Goal: Information Seeking & Learning: Understand process/instructions

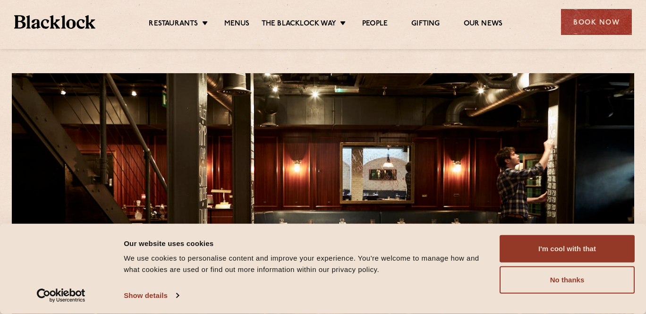
click at [237, 13] on div "Restaurants Soho City Shoreditch Covent Garden Canary Wharf Manchester Birmingh…" at bounding box center [323, 21] width 646 height 42
click at [236, 27] on link "Menus" at bounding box center [237, 24] width 26 height 10
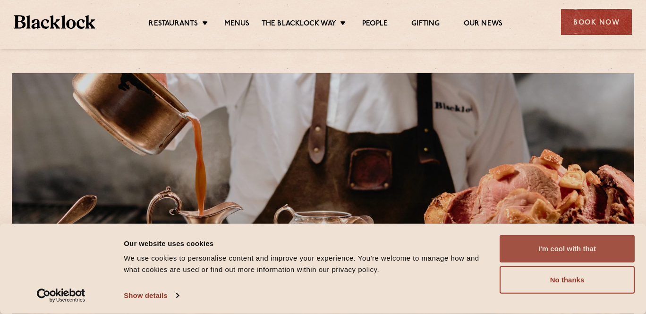
click at [561, 257] on button "I'm cool with that" at bounding box center [567, 248] width 135 height 27
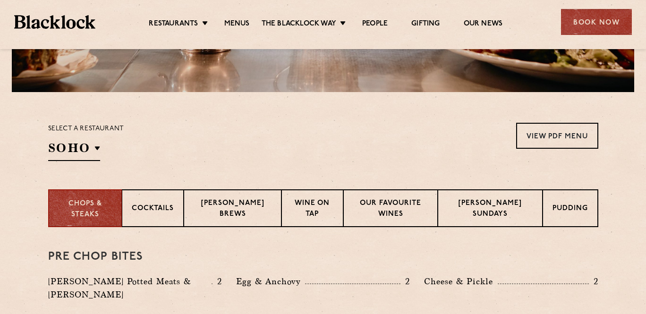
scroll to position [295, 0]
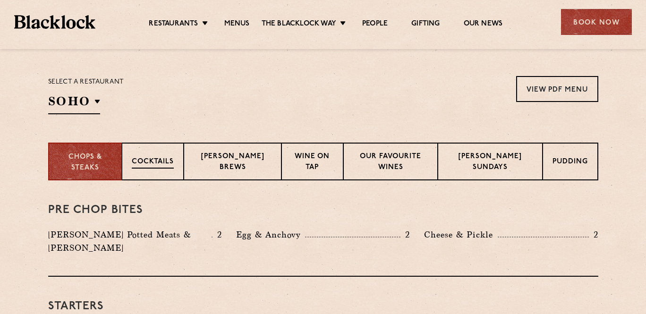
click at [162, 165] on p "Cocktails" at bounding box center [153, 163] width 42 height 12
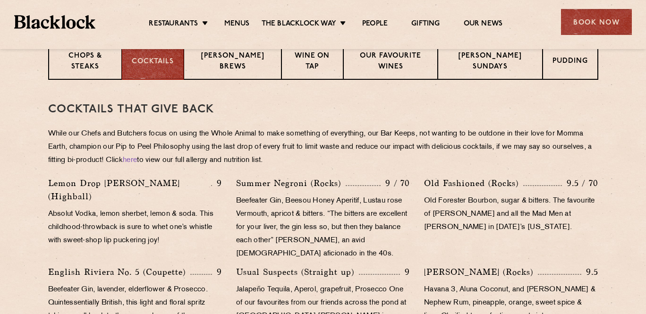
scroll to position [399, 0]
